Goal: Task Accomplishment & Management: Use online tool/utility

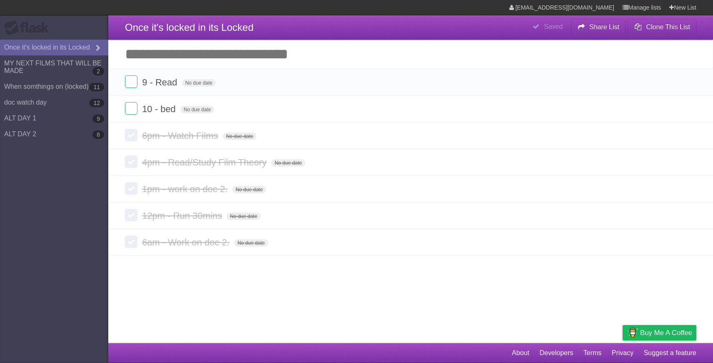
click at [133, 82] on label at bounding box center [131, 81] width 13 height 13
click at [124, 114] on section "9 - Read No due date White Red Blue Green Purple Orange 10 - bed No due date Wh…" at bounding box center [410, 162] width 605 height 187
click at [128, 75] on li "10 - bed No due date White Red Blue Green Purple Orange" at bounding box center [410, 82] width 605 height 27
click at [136, 84] on label at bounding box center [131, 81] width 13 height 13
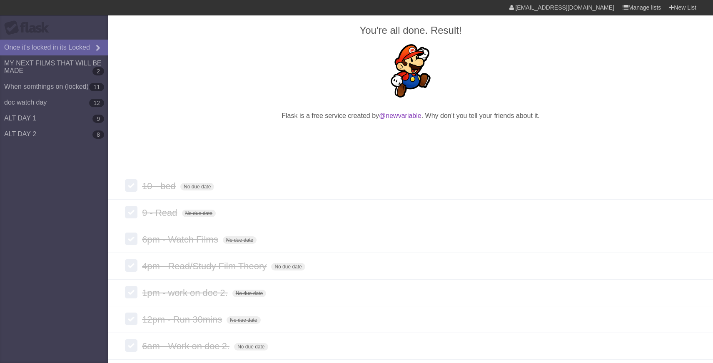
scroll to position [92, 0]
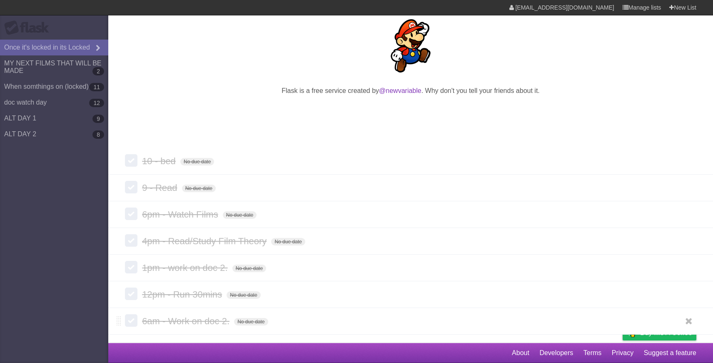
click at [129, 320] on label at bounding box center [131, 320] width 13 height 13
click at [134, 293] on label at bounding box center [131, 294] width 13 height 13
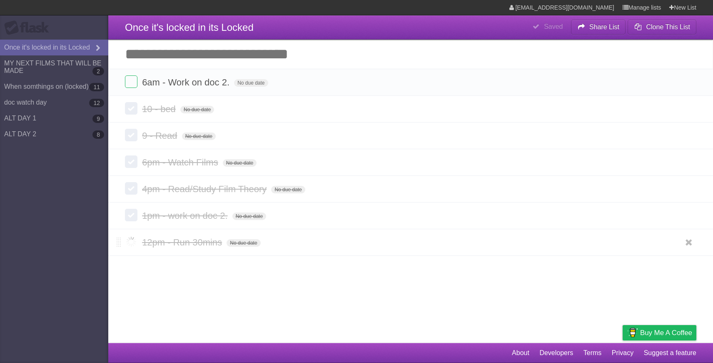
scroll to position [0, 0]
click at [134, 244] on label at bounding box center [131, 241] width 13 height 13
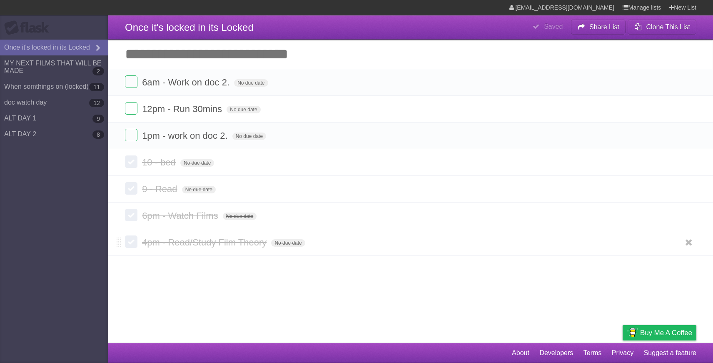
click at [129, 240] on label at bounding box center [131, 241] width 13 height 13
click at [130, 245] on label at bounding box center [131, 241] width 13 height 13
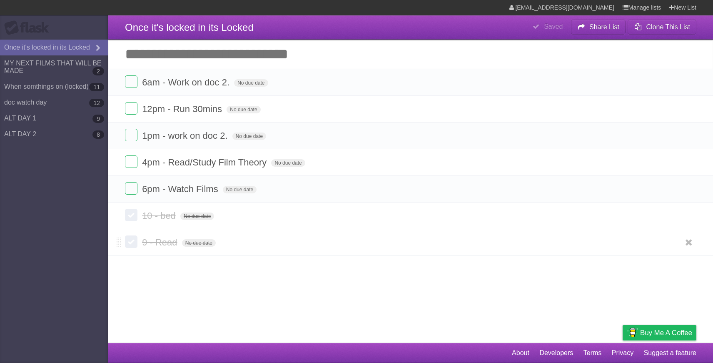
click at [130, 244] on label at bounding box center [131, 241] width 13 height 13
click at [129, 245] on label at bounding box center [131, 241] width 13 height 13
